Goal: Task Accomplishment & Management: Use online tool/utility

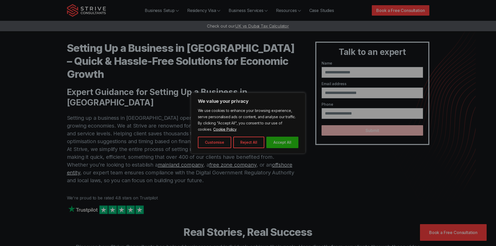
click at [286, 144] on button "Accept All" at bounding box center [282, 142] width 32 height 11
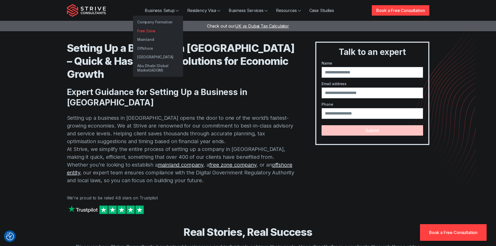
click at [152, 31] on link "Free Zone" at bounding box center [158, 31] width 50 height 9
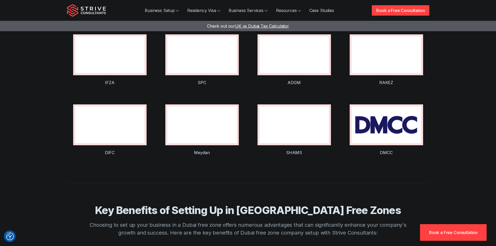
scroll to position [443, 0]
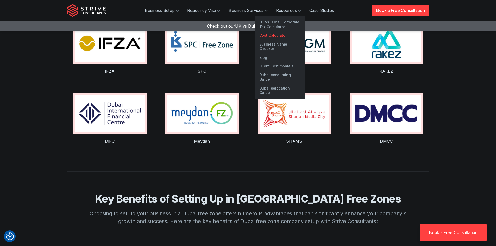
click at [268, 34] on link "Cost Calculator" at bounding box center [280, 35] width 50 height 9
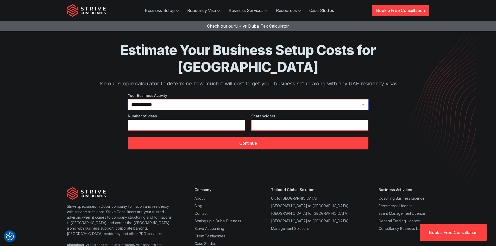
click at [199, 99] on select "**********" at bounding box center [248, 104] width 241 height 11
select select "*"
click at [128, 99] on select "**********" at bounding box center [248, 104] width 241 height 11
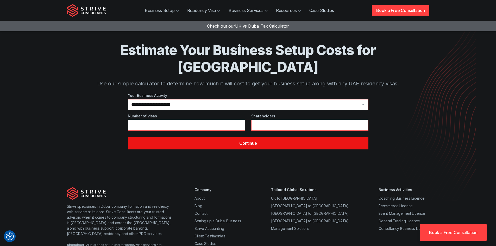
click at [266, 137] on button "Continue" at bounding box center [248, 143] width 241 height 13
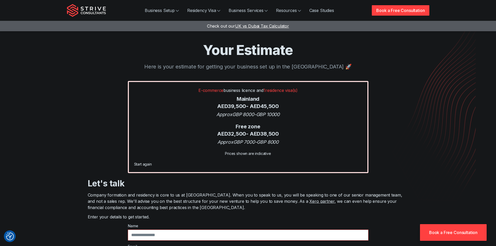
click at [94, 12] on img "Strive Consultants" at bounding box center [86, 10] width 39 height 13
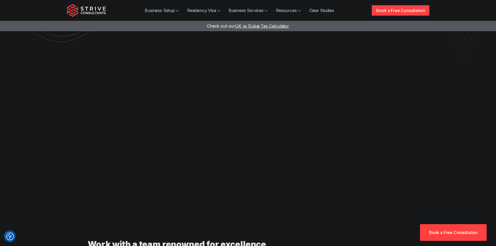
scroll to position [156, 0]
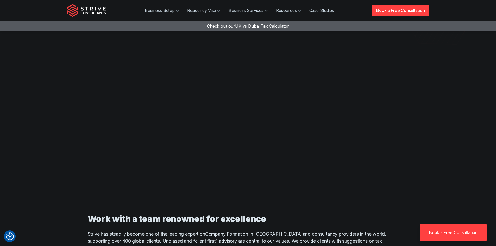
click at [447, 115] on section at bounding box center [248, 100] width 496 height 204
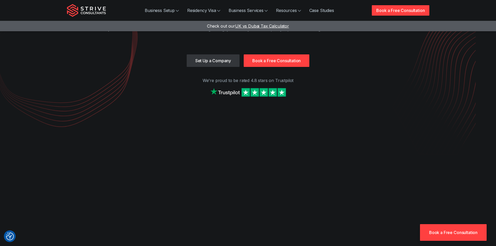
scroll to position [0, 0]
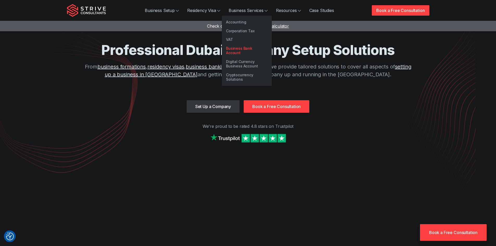
click at [242, 48] on link "Business Bank Account" at bounding box center [247, 50] width 50 height 13
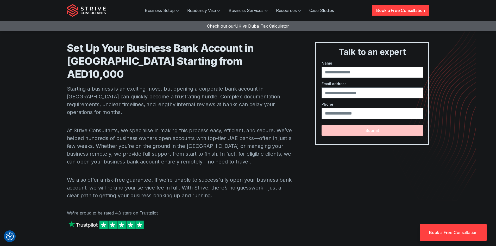
click at [91, 5] on img "Strive Consultants" at bounding box center [86, 10] width 39 height 13
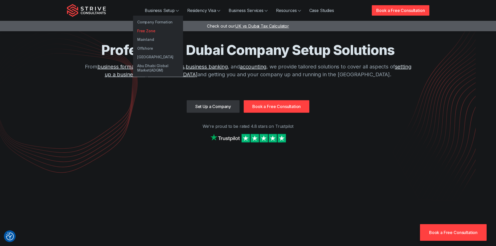
click at [143, 31] on link "Free Zone" at bounding box center [158, 31] width 50 height 9
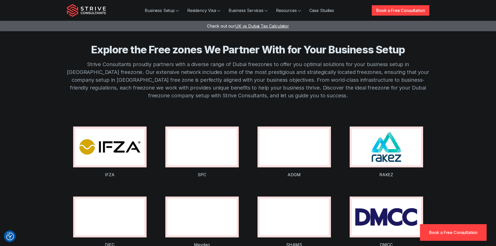
scroll to position [339, 0]
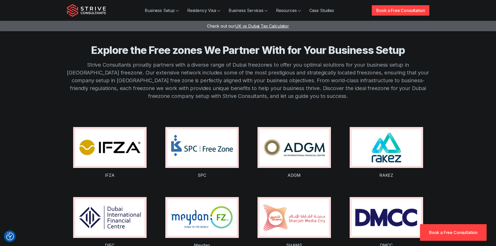
click at [182, 207] on img at bounding box center [201, 217] width 69 height 37
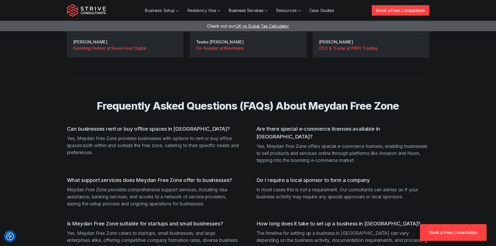
scroll to position [1198, 0]
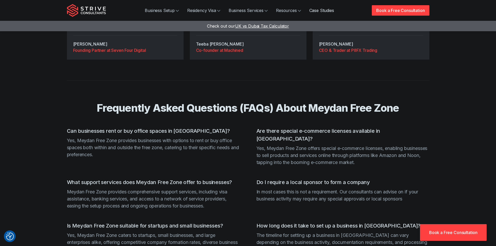
click at [312, 11] on link "Case Studies" at bounding box center [321, 10] width 33 height 10
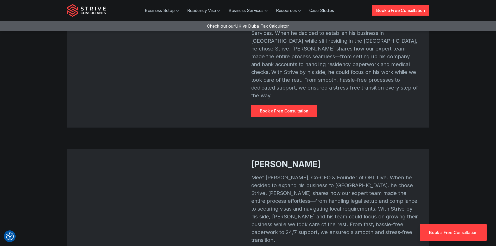
scroll to position [339, 0]
